Goal: Task Accomplishment & Management: Manage account settings

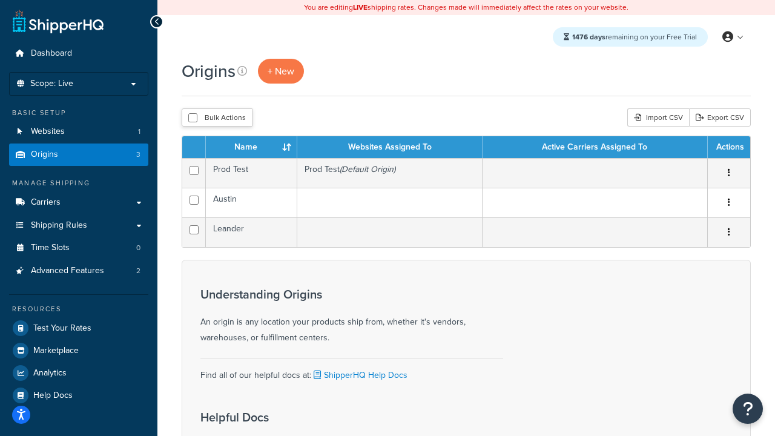
click at [193, 118] on input "checkbox" at bounding box center [192, 117] width 9 height 9
checkbox input "true"
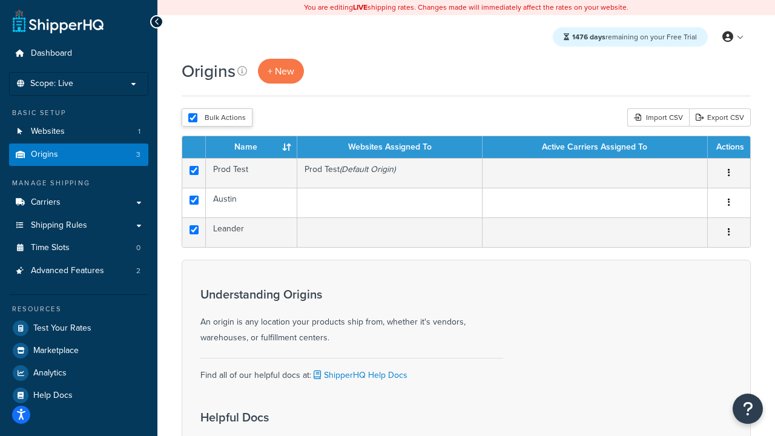
click at [0, 0] on button "Delete" at bounding box center [0, 0] width 0 height 0
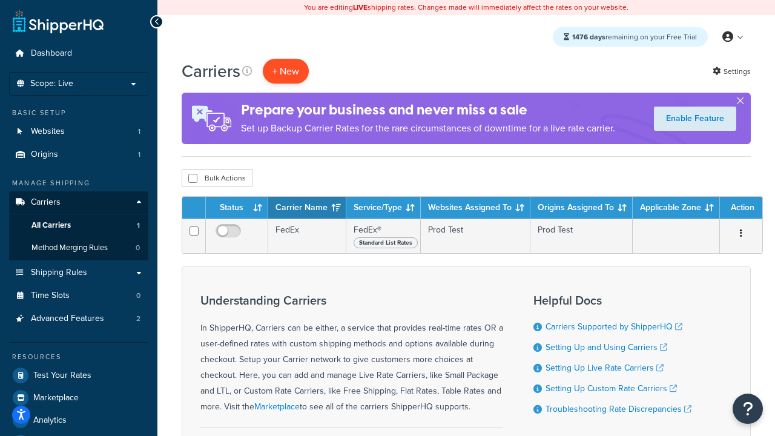
click at [286, 71] on button "+ New" at bounding box center [286, 71] width 46 height 25
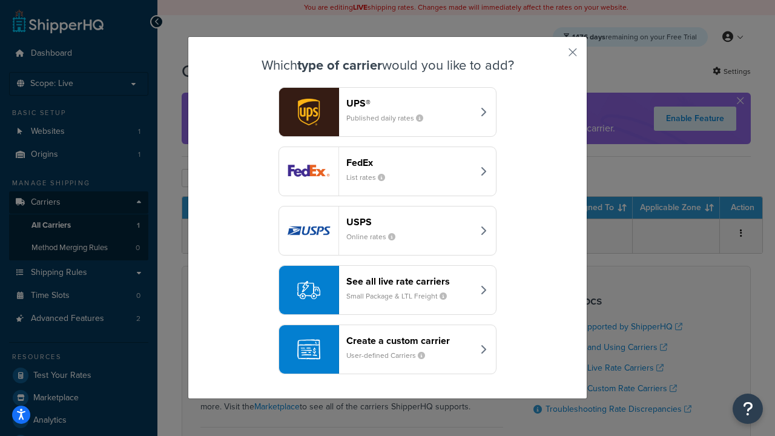
click at [387, 171] on div "FedEx List rates" at bounding box center [409, 171] width 127 height 29
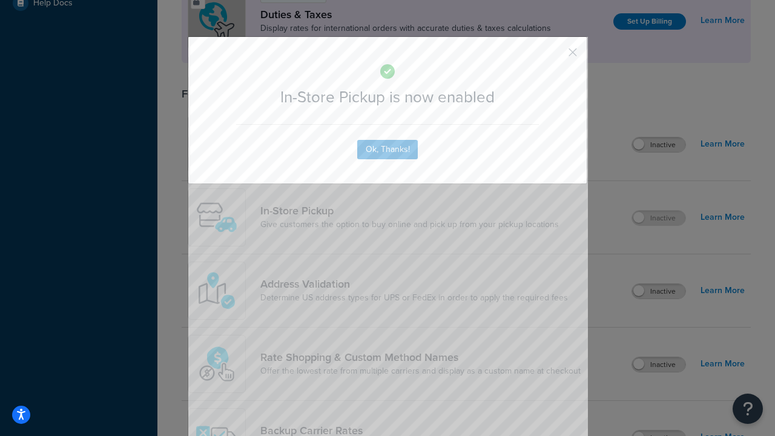
scroll to position [415, 0]
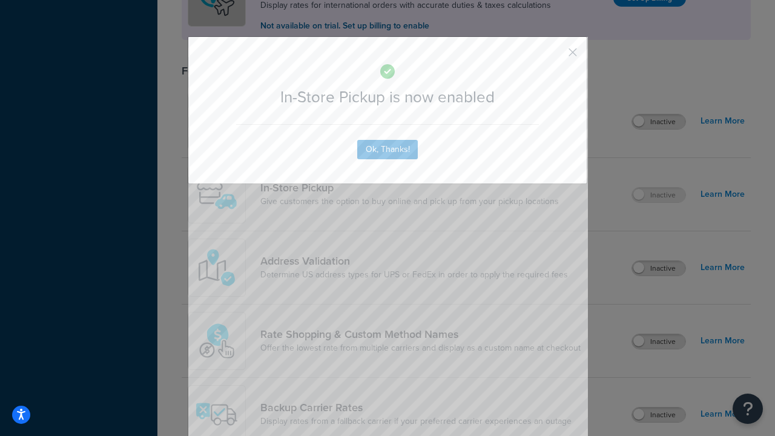
click at [555, 56] on button "button" at bounding box center [554, 56] width 3 height 3
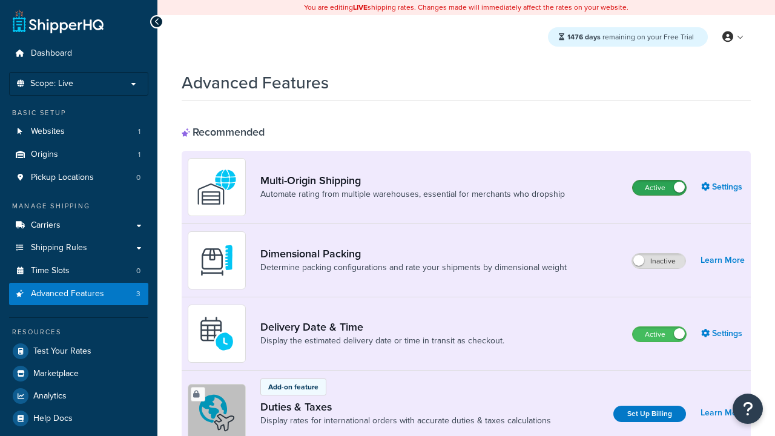
click at [659, 188] on label "Active" at bounding box center [659, 187] width 53 height 15
